Goal: Information Seeking & Learning: Learn about a topic

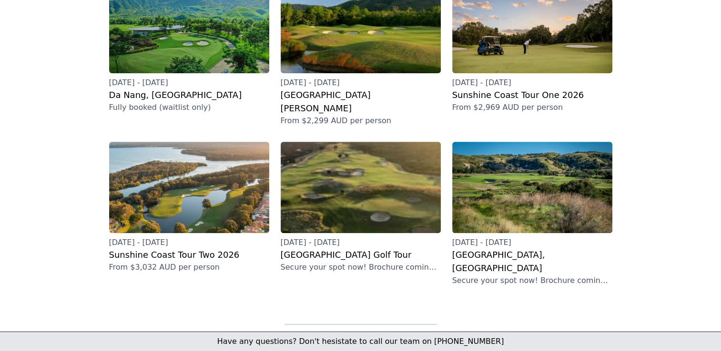
scroll to position [190, 0]
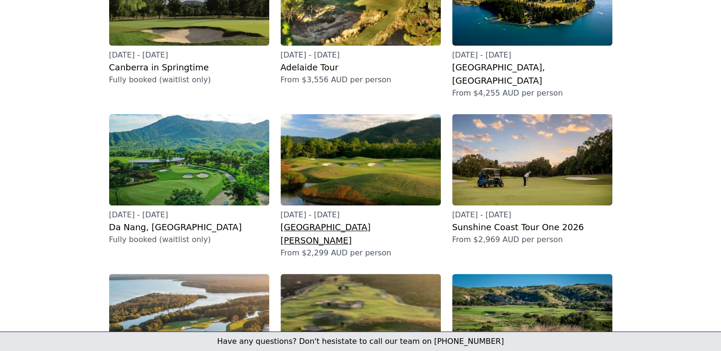
click at [331, 221] on h2 "[GEOGRAPHIC_DATA][PERSON_NAME]" at bounding box center [361, 234] width 160 height 27
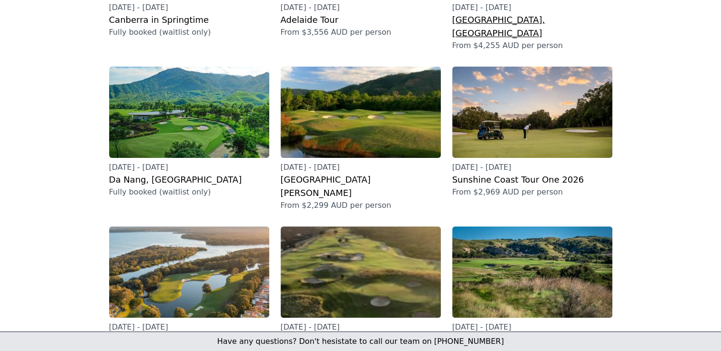
scroll to position [286, 0]
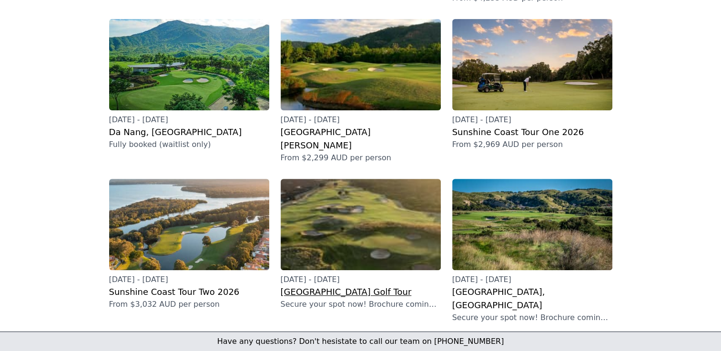
click at [312, 286] on h2 "[GEOGRAPHIC_DATA] Golf Tour" at bounding box center [361, 292] width 160 height 13
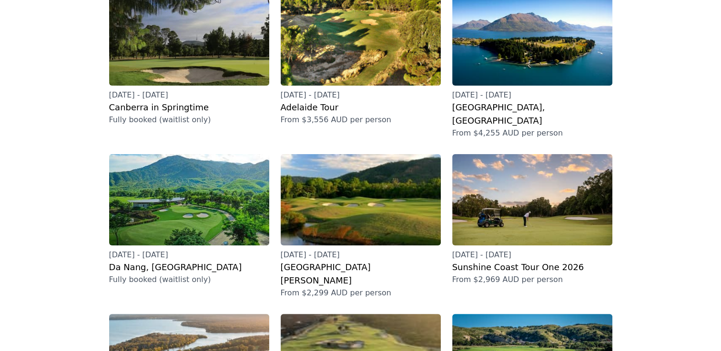
scroll to position [190, 0]
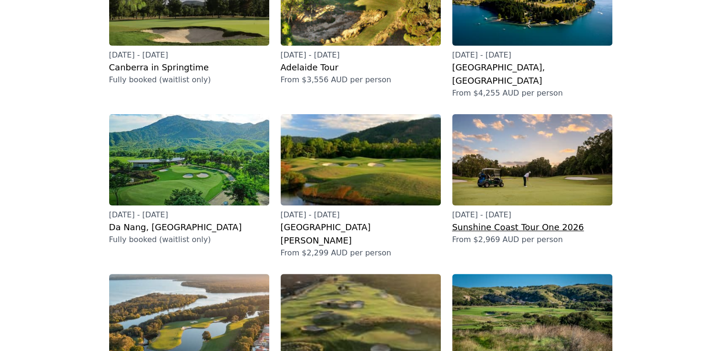
click at [505, 221] on h2 "Sunshine Coast Tour One 2026" at bounding box center [532, 227] width 160 height 13
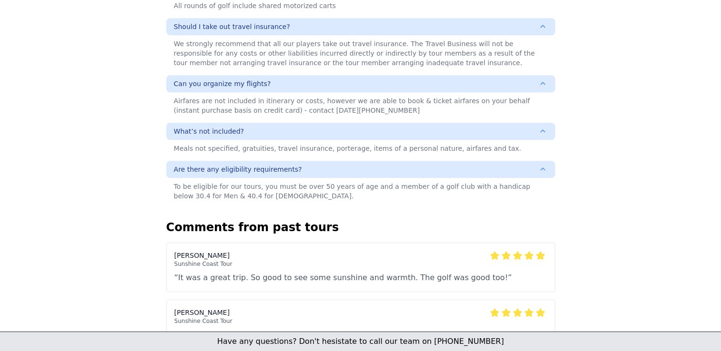
scroll to position [857, 0]
